Goal: Information Seeking & Learning: Learn about a topic

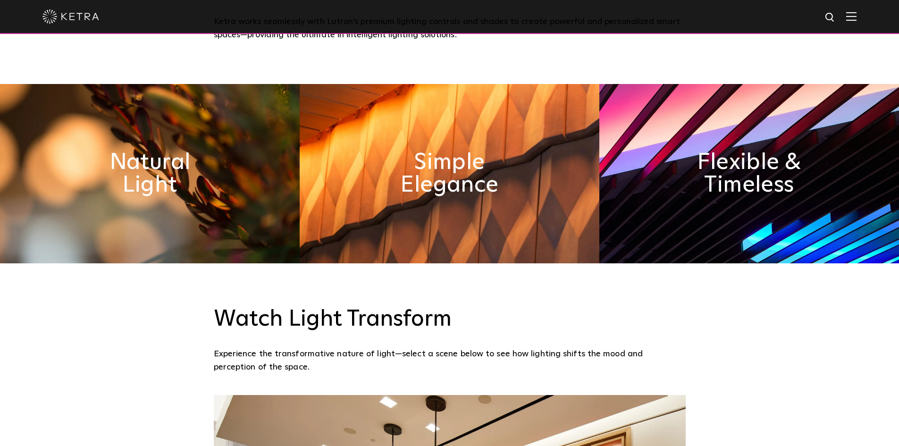
scroll to position [566, 0]
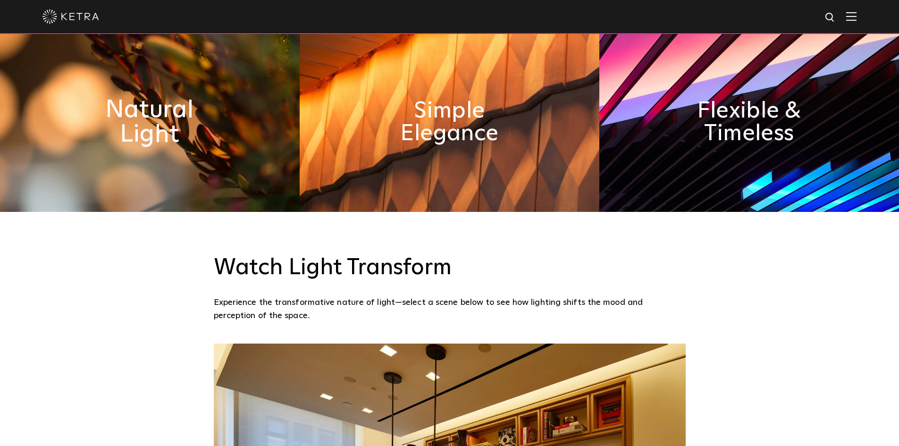
click at [154, 124] on h2 "Natural Light" at bounding box center [150, 123] width 154 height 50
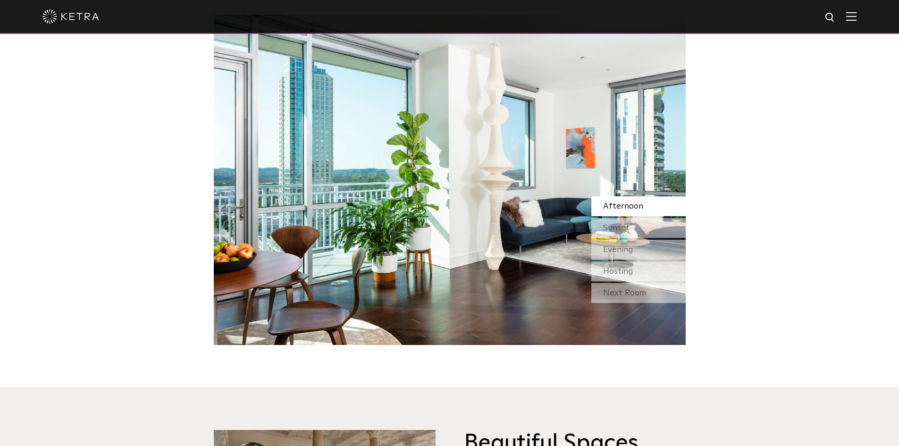
scroll to position [896, 0]
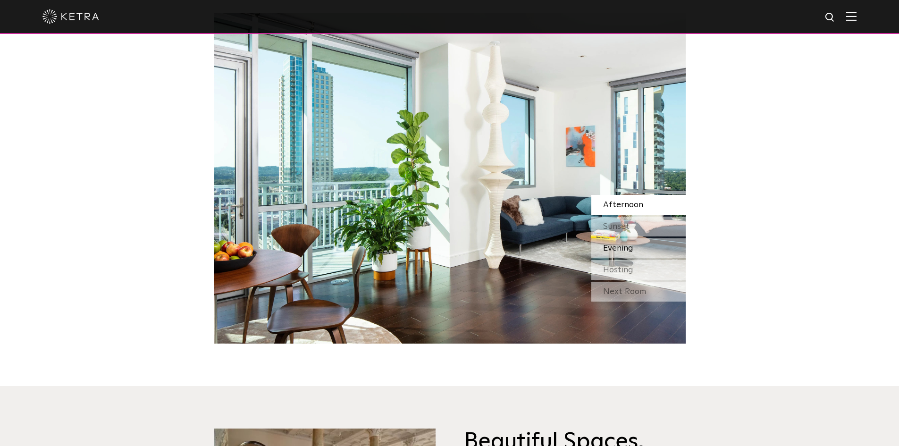
click at [624, 246] on span "Evening" at bounding box center [618, 248] width 30 height 8
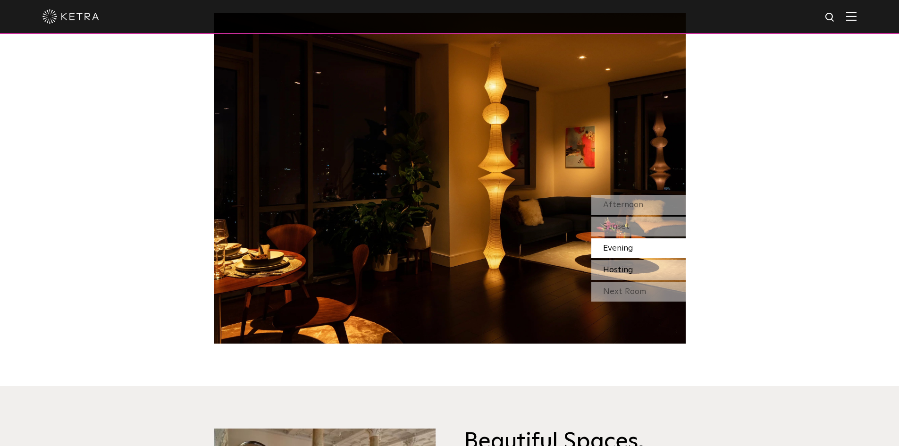
click at [623, 269] on span "Hosting" at bounding box center [618, 270] width 30 height 8
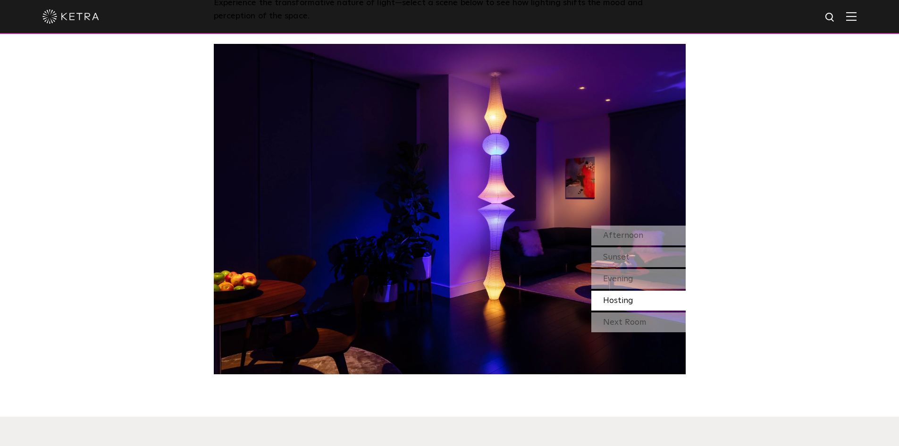
scroll to position [849, 0]
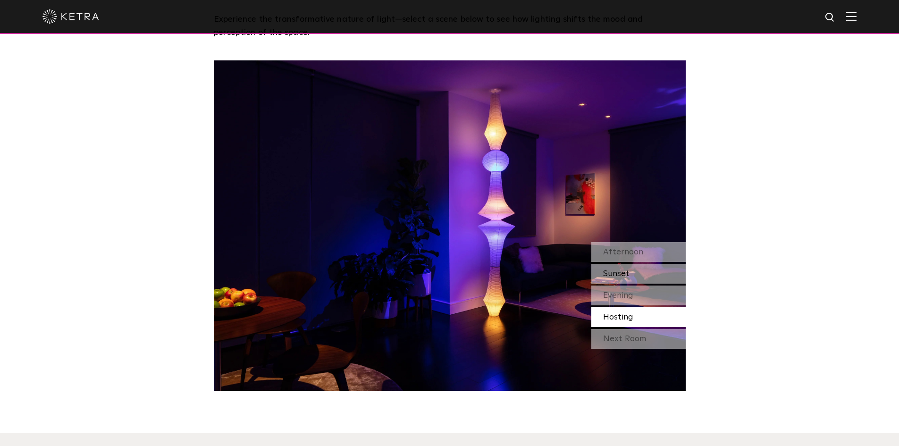
click at [618, 274] on span "Sunset" at bounding box center [616, 273] width 26 height 8
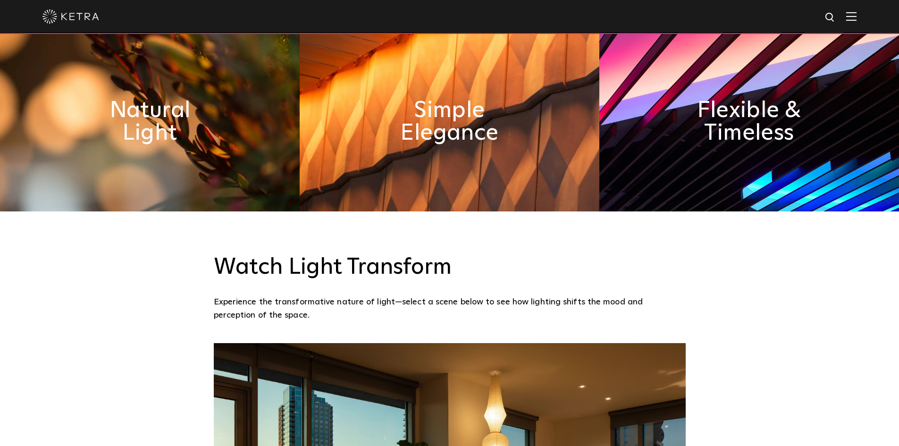
scroll to position [425, 0]
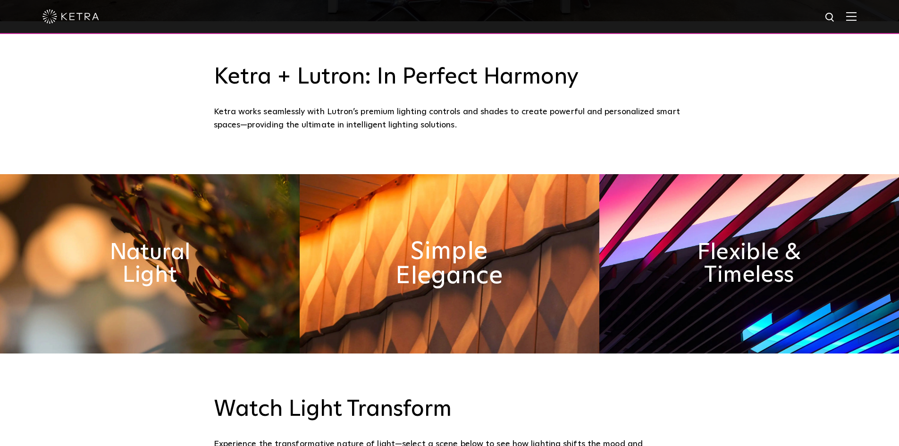
click at [451, 265] on h2 "Simple Elegance" at bounding box center [449, 264] width 154 height 50
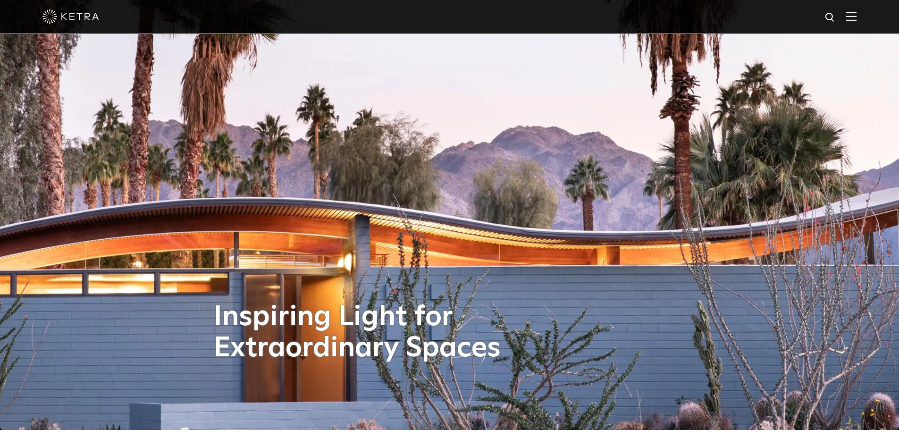
scroll to position [0, 0]
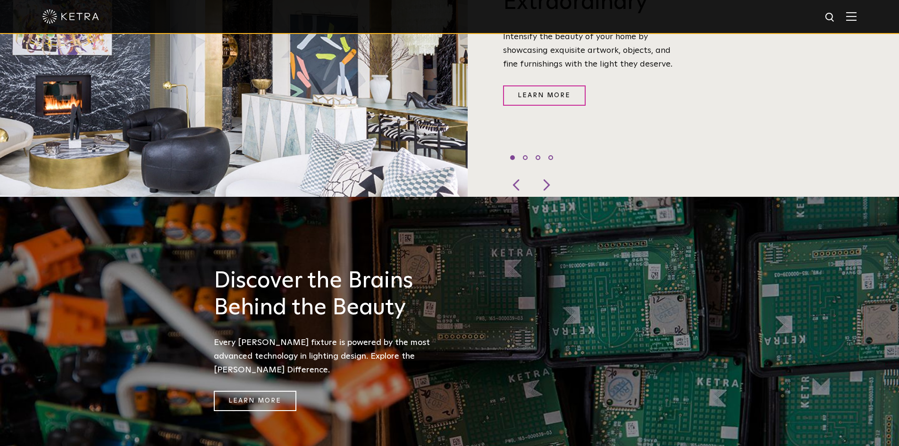
scroll to position [472, 0]
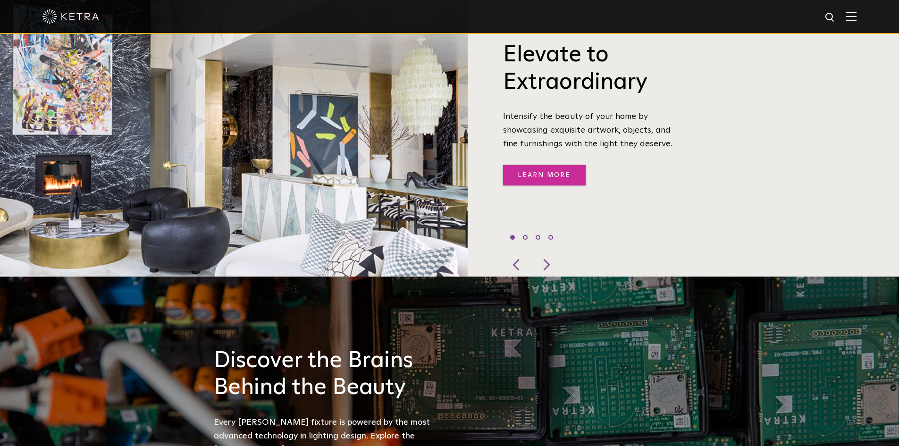
click at [533, 165] on link "Learn More" at bounding box center [544, 175] width 83 height 20
